Goal: Navigation & Orientation: Find specific page/section

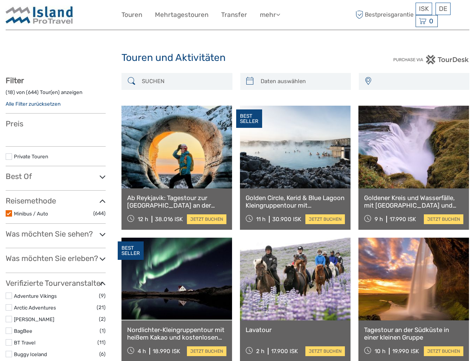
select select
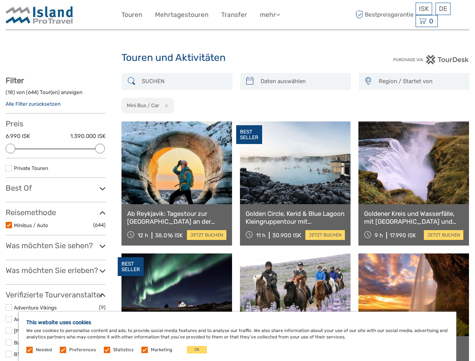
click at [270, 15] on link "mehr" at bounding box center [270, 14] width 20 height 11
click at [279, 14] on icon at bounding box center [278, 14] width 4 height 6
click at [424, 9] on span "ISK" at bounding box center [424, 9] width 10 height 8
click at [443, 9] on div "DE English Español Deutsch" at bounding box center [443, 9] width 15 height 12
click at [427, 21] on div "0 Items Total 0 ISK Zur Kasse Der Warenkorb ist leer." at bounding box center [427, 21] width 22 height 12
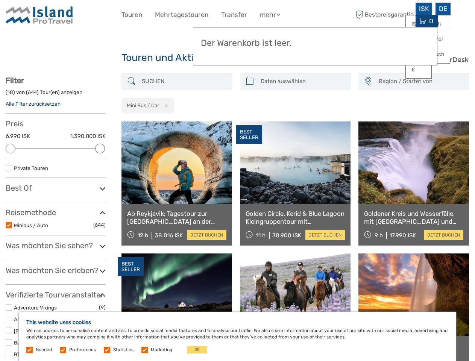
click at [11, 149] on div at bounding box center [11, 149] width 10 height 10
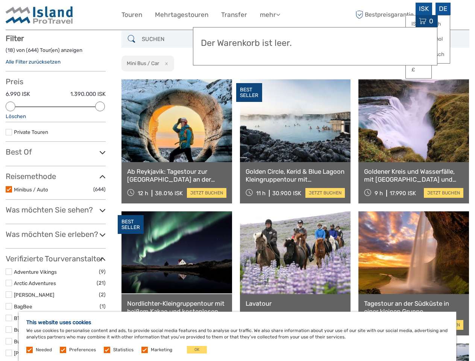
scroll to position [43, 0]
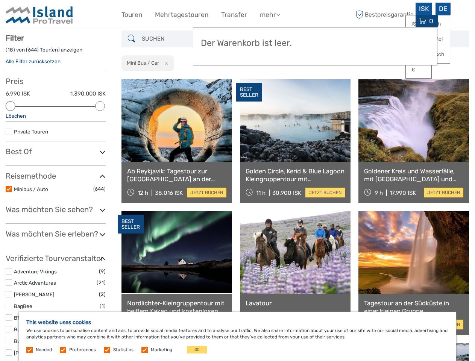
click at [100, 149] on icon at bounding box center [102, 152] width 6 height 10
click at [250, 81] on link at bounding box center [295, 120] width 111 height 83
click at [302, 81] on link at bounding box center [295, 120] width 111 height 83
click at [368, 81] on link at bounding box center [414, 120] width 111 height 83
